Goal: Check status: Check status

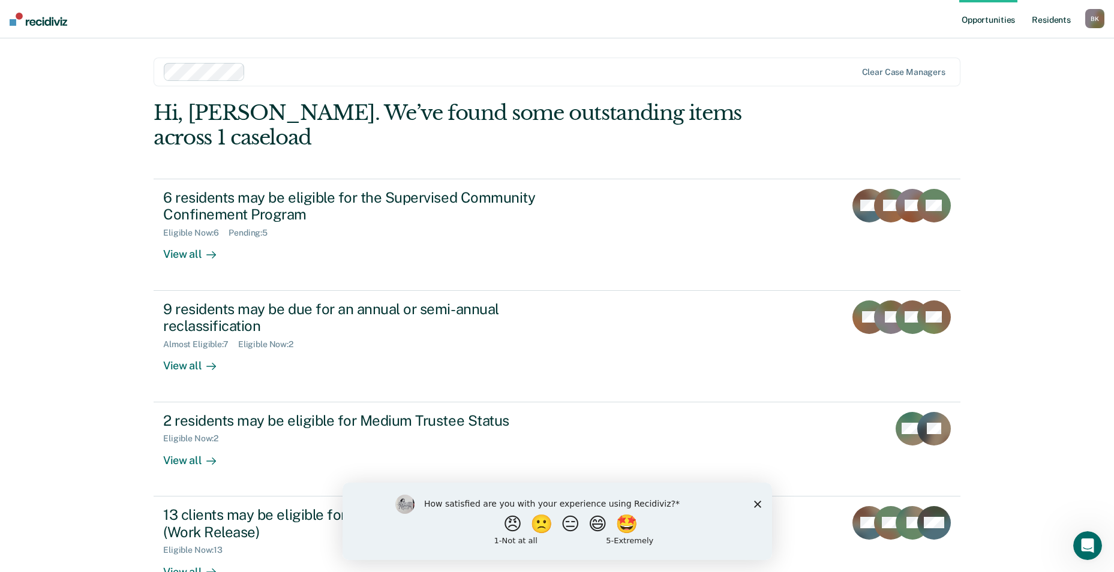
click at [1051, 21] on link "Resident s" at bounding box center [1052, 19] width 44 height 38
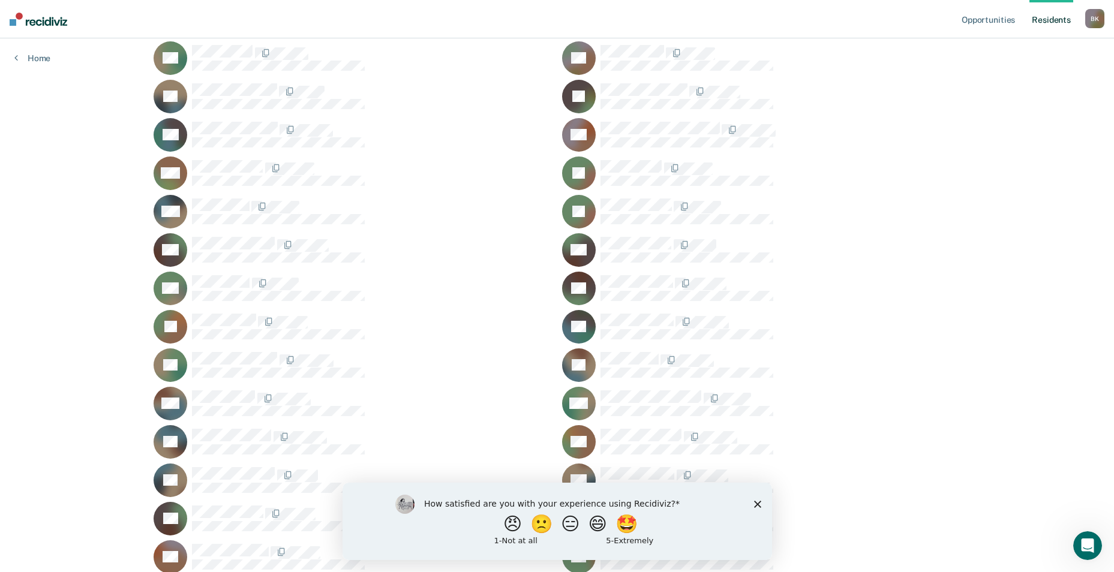
scroll to position [579, 0]
